Goal: Transaction & Acquisition: Purchase product/service

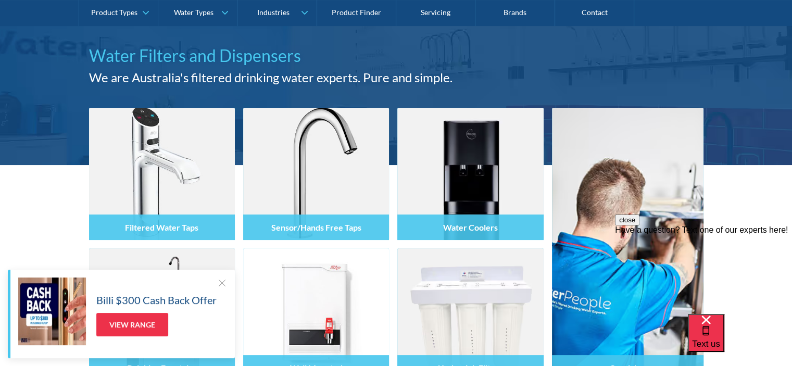
scroll to position [104, 0]
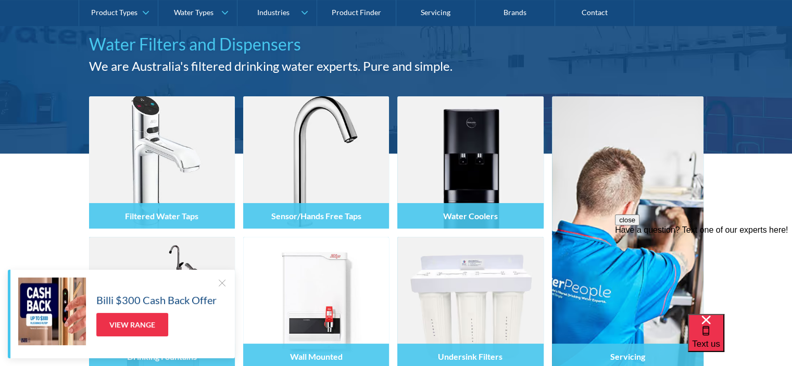
click at [222, 282] on div at bounding box center [222, 282] width 10 height 10
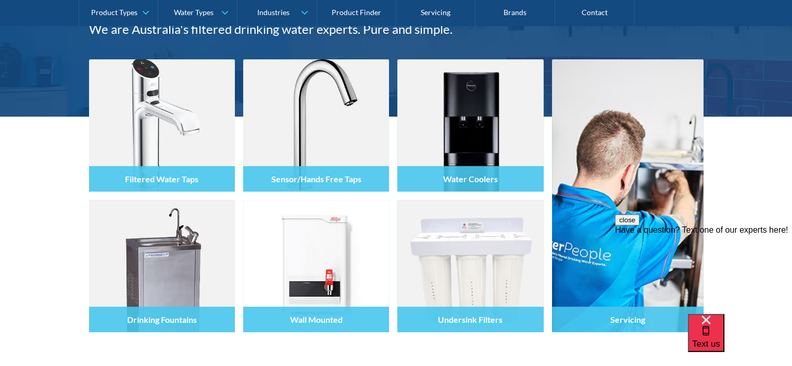
scroll to position [156, 0]
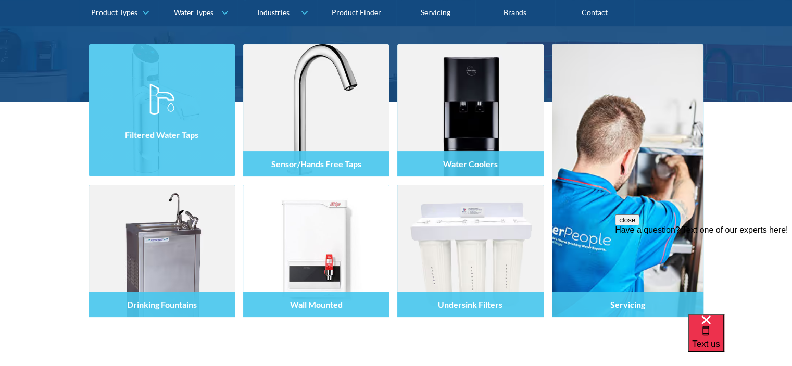
click at [162, 134] on h4 "Filtered Water Taps" at bounding box center [161, 135] width 73 height 10
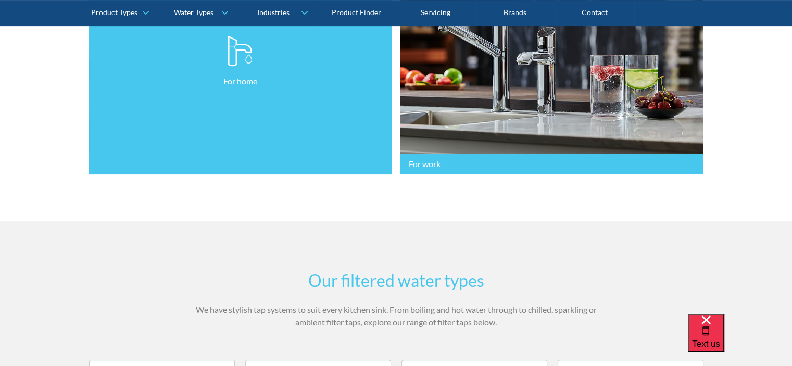
click at [130, 159] on link "For home" at bounding box center [240, 61] width 303 height 226
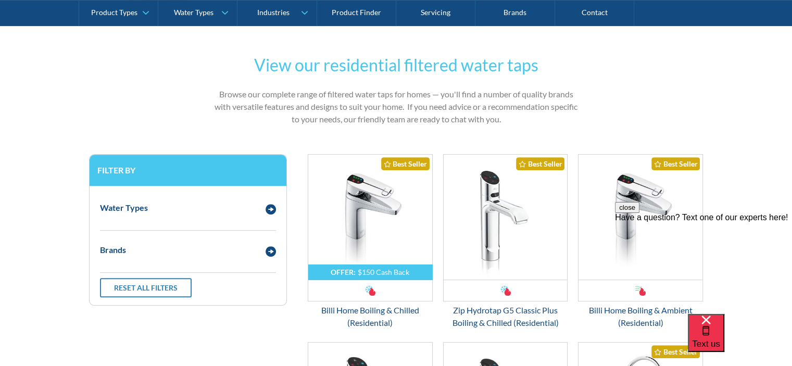
scroll to position [521, 0]
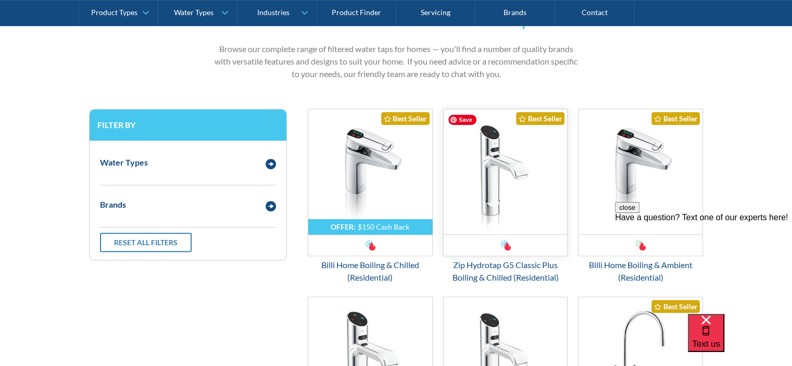
click at [496, 176] on img "Email Form 3" at bounding box center [506, 171] width 124 height 125
